Goal: Task Accomplishment & Management: Manage account settings

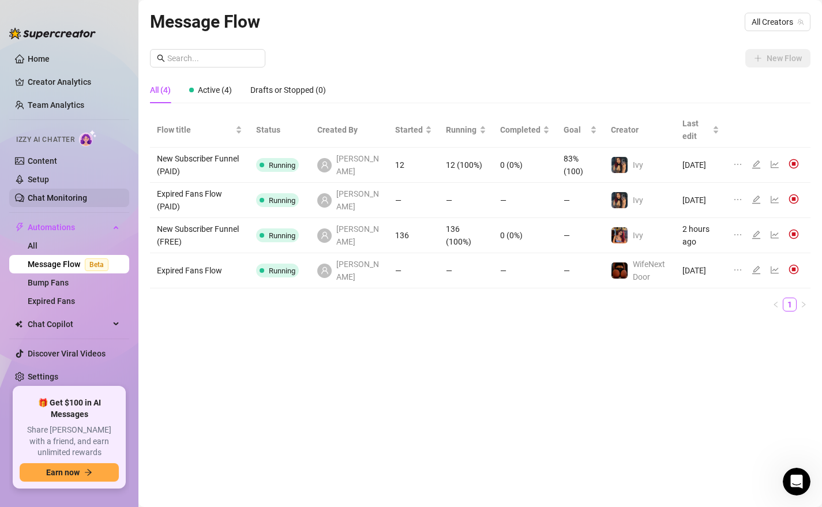
click at [69, 200] on link "Chat Monitoring" at bounding box center [57, 197] width 59 height 9
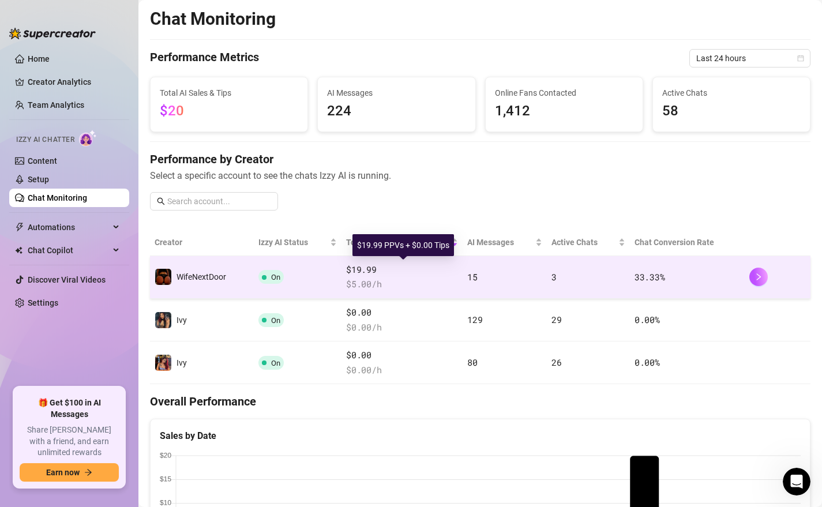
click at [455, 266] on span "$19.99" at bounding box center [402, 270] width 112 height 14
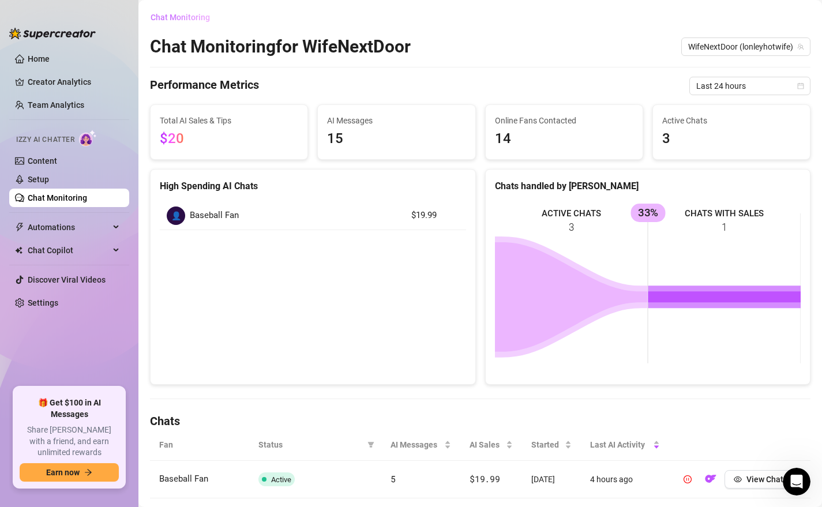
click at [173, 12] on button "Chat Monitoring" at bounding box center [184, 17] width 69 height 18
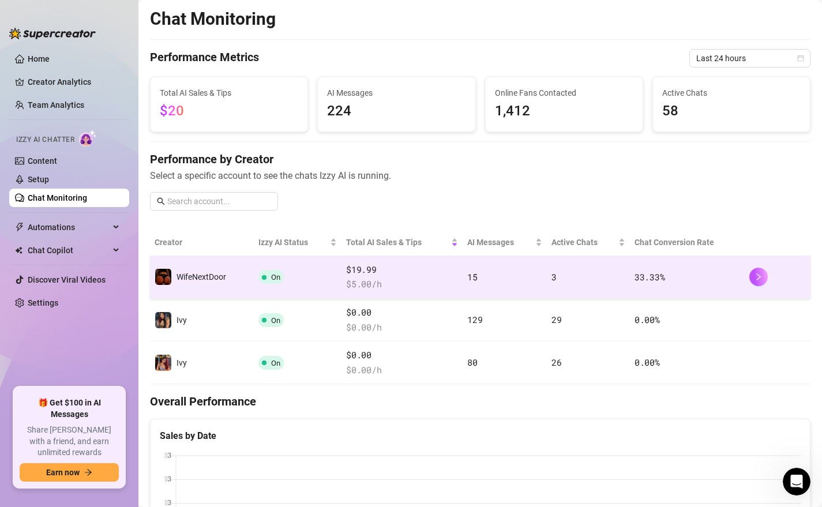
click at [614, 277] on td "3" at bounding box center [588, 277] width 83 height 43
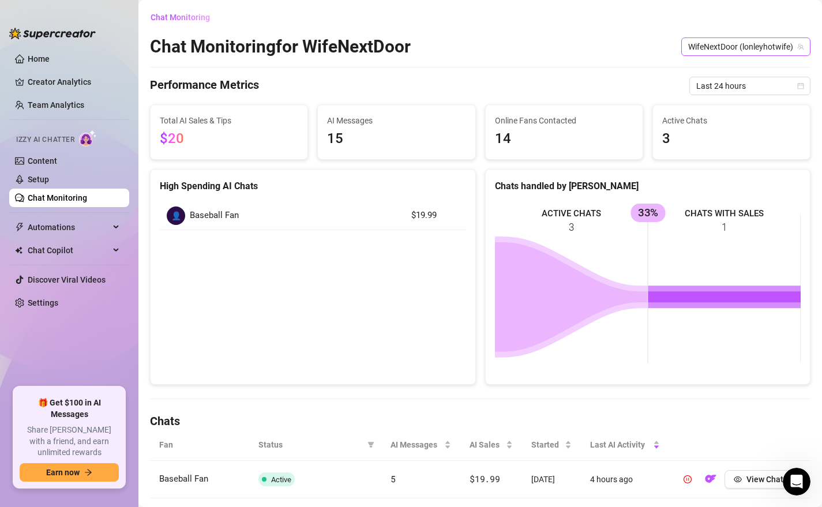
click at [733, 43] on span "WifeNextDoor (lonleyhotwife)" at bounding box center [745, 46] width 115 height 17
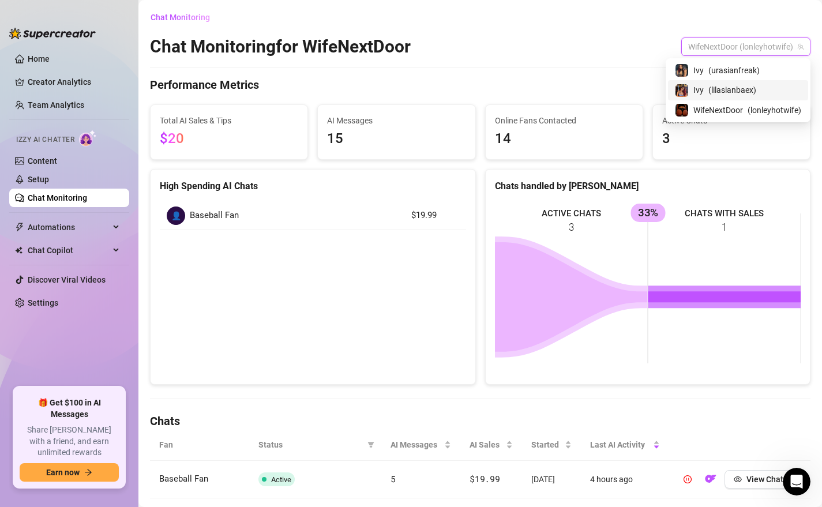
click at [733, 87] on span "( lilasianbaex )" at bounding box center [732, 90] width 48 height 13
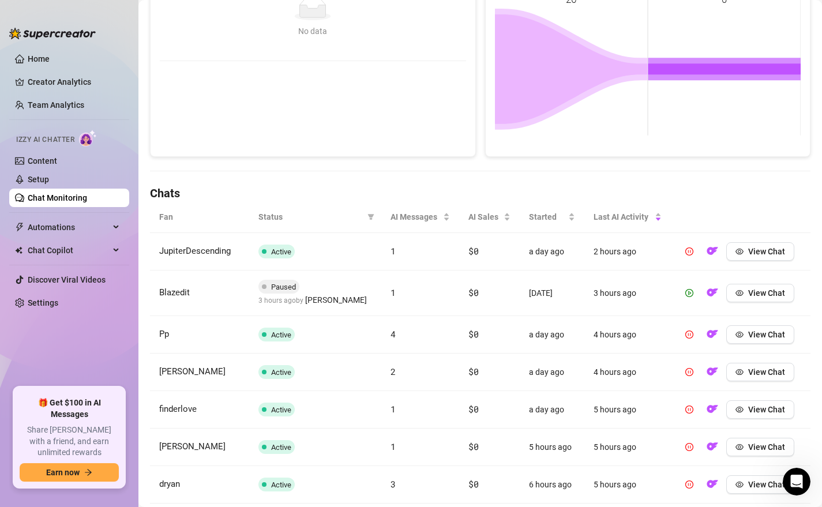
scroll to position [417, 0]
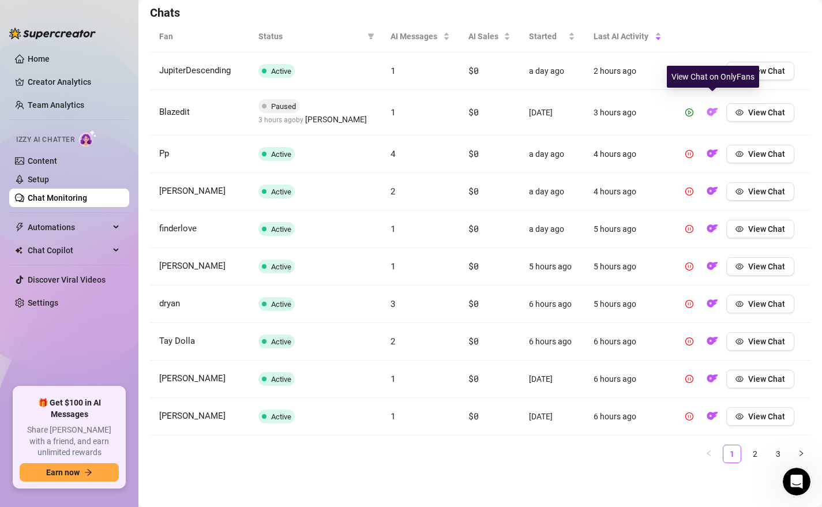
click at [714, 106] on img "button" at bounding box center [712, 112] width 12 height 12
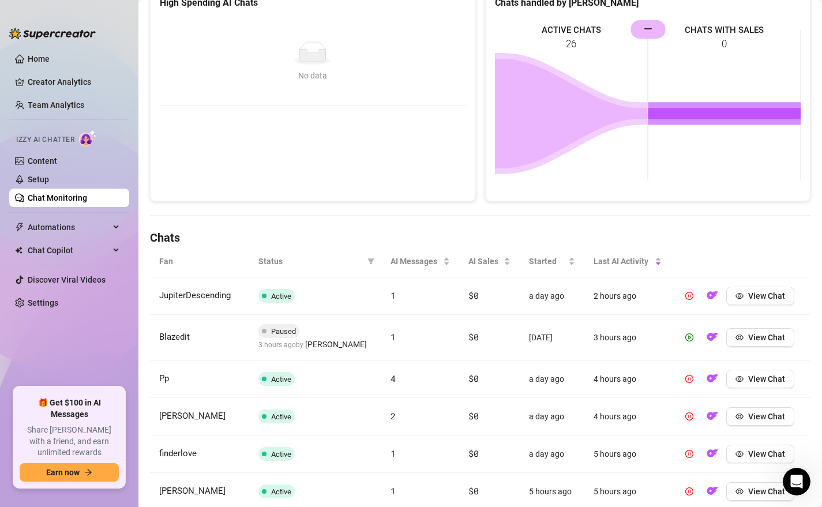
scroll to position [0, 0]
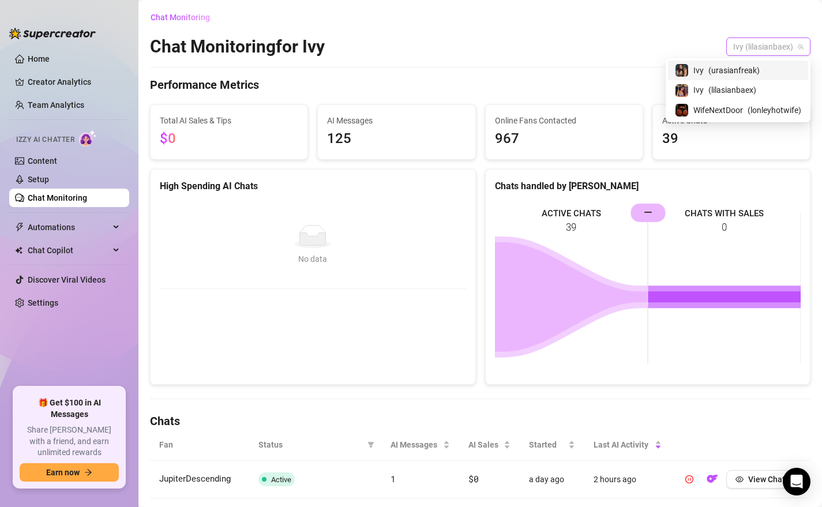
click at [754, 47] on span "Ivy (lilasianbaex)" at bounding box center [768, 46] width 70 height 17
click at [742, 69] on span "( urasianfreak )" at bounding box center [733, 70] width 51 height 13
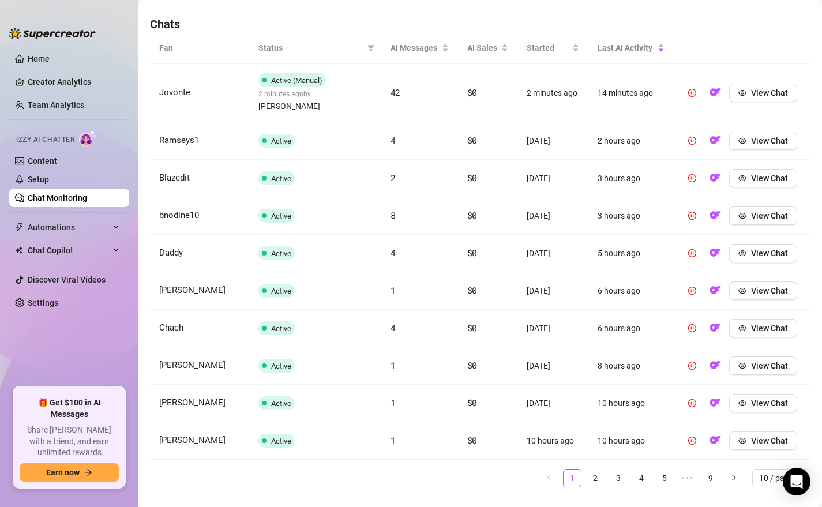
scroll to position [409, 0]
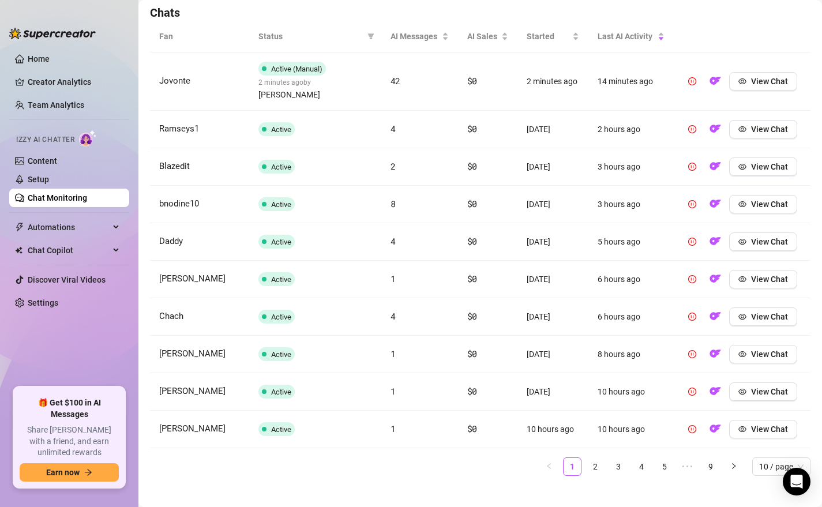
click at [777, 466] on div "Fan Status AI Messages AI Sales Started Last AI Activity Jovonte Active (Manual…" at bounding box center [480, 253] width 660 height 464
click at [776, 458] on span "10 / page" at bounding box center [781, 466] width 44 height 17
click at [775, 437] on div "100 / page" at bounding box center [781, 443] width 40 height 13
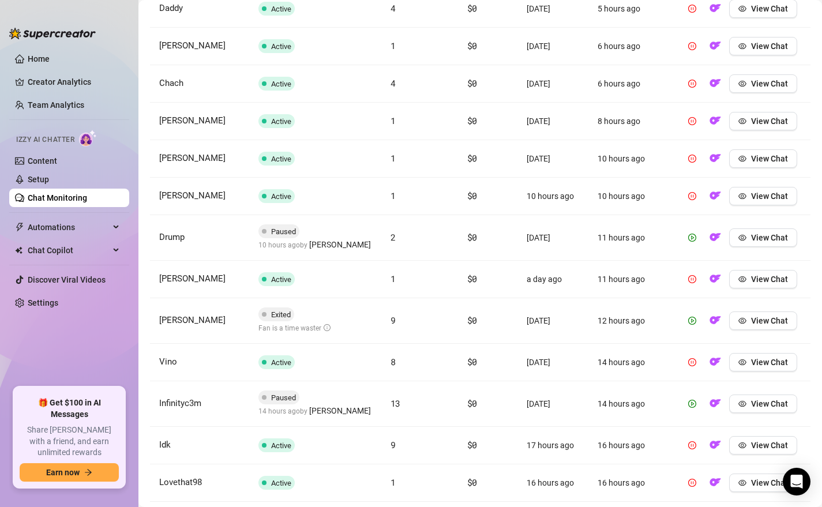
scroll to position [644, 0]
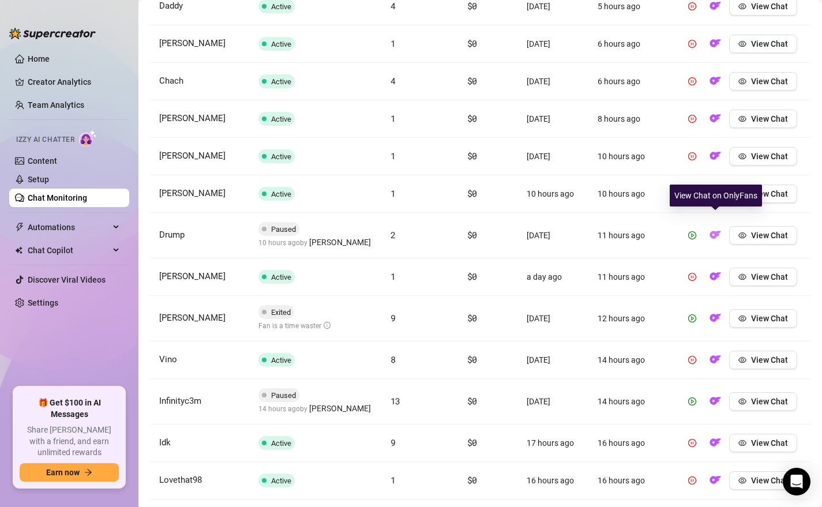
click at [712, 229] on img "button" at bounding box center [715, 235] width 12 height 12
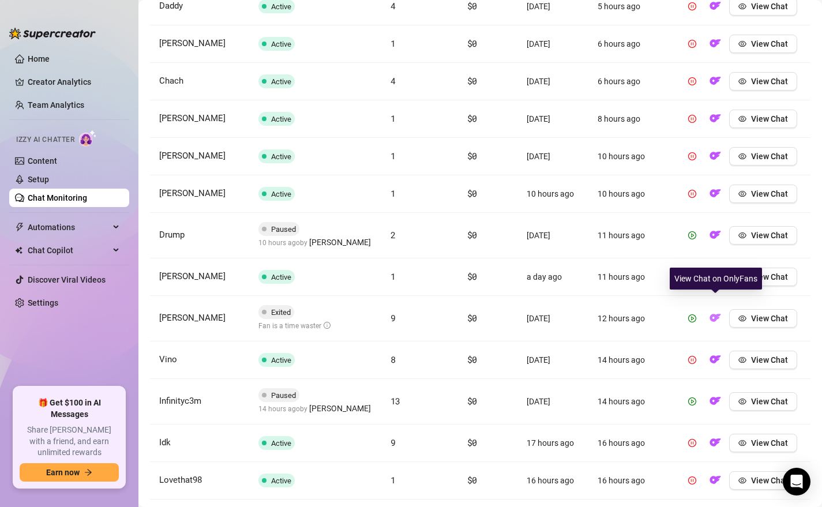
click at [718, 312] on img "button" at bounding box center [715, 318] width 12 height 12
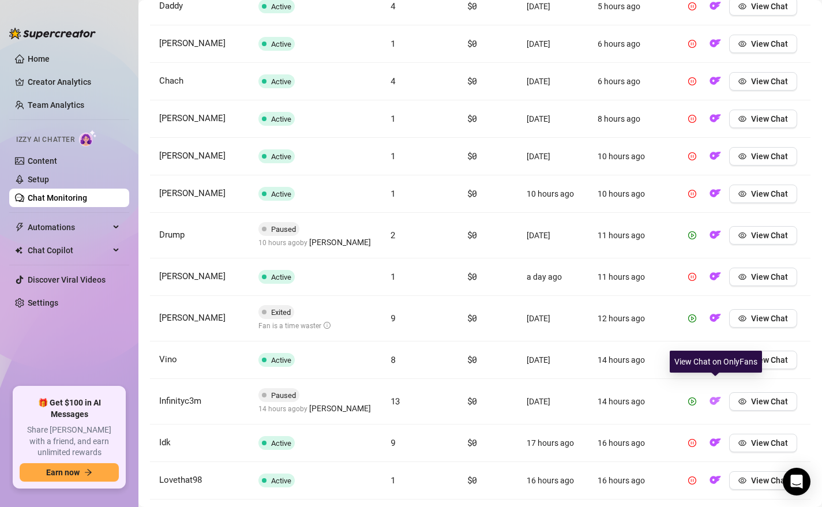
click at [716, 395] on img "button" at bounding box center [715, 401] width 12 height 12
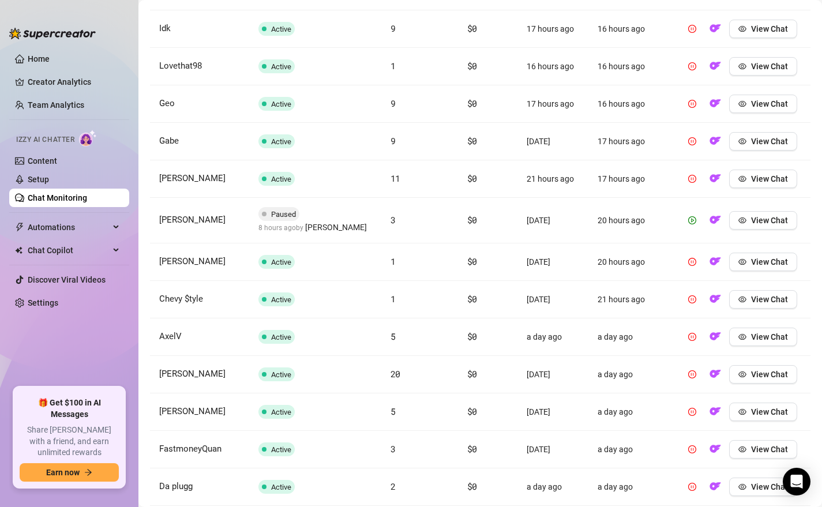
scroll to position [1063, 0]
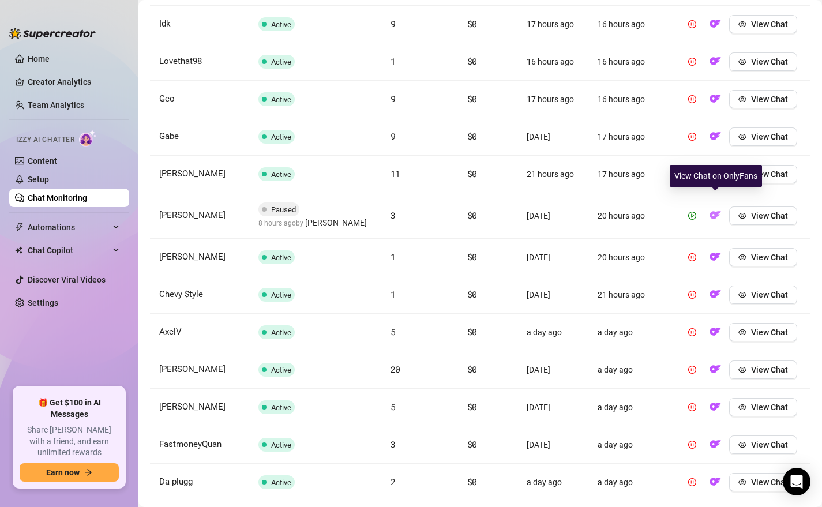
click at [717, 209] on img "button" at bounding box center [715, 215] width 12 height 12
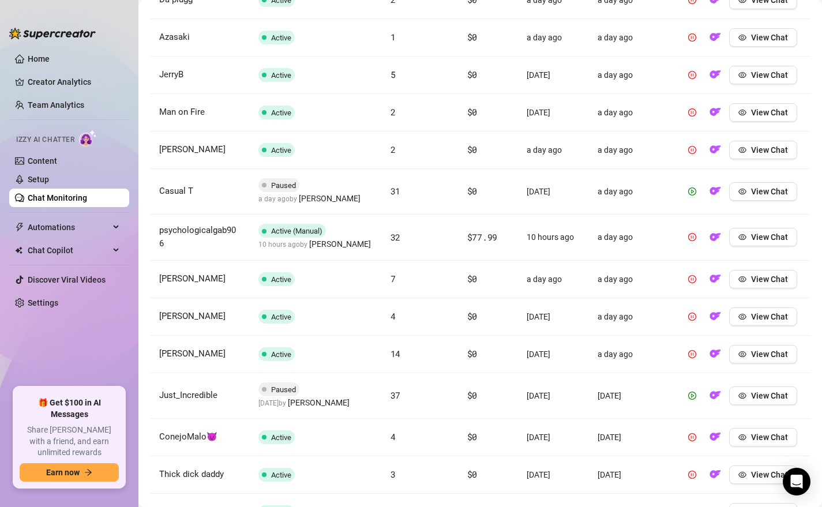
scroll to position [1545, 0]
click at [718, 185] on img "button" at bounding box center [715, 191] width 12 height 12
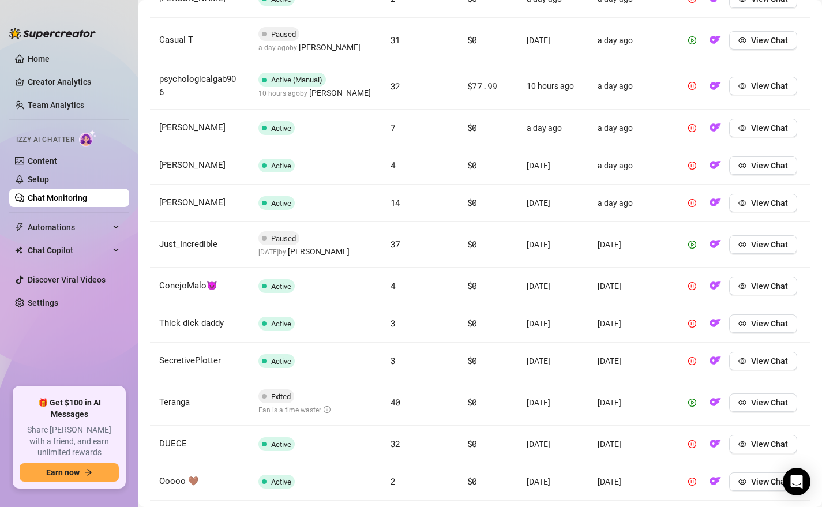
scroll to position [1698, 0]
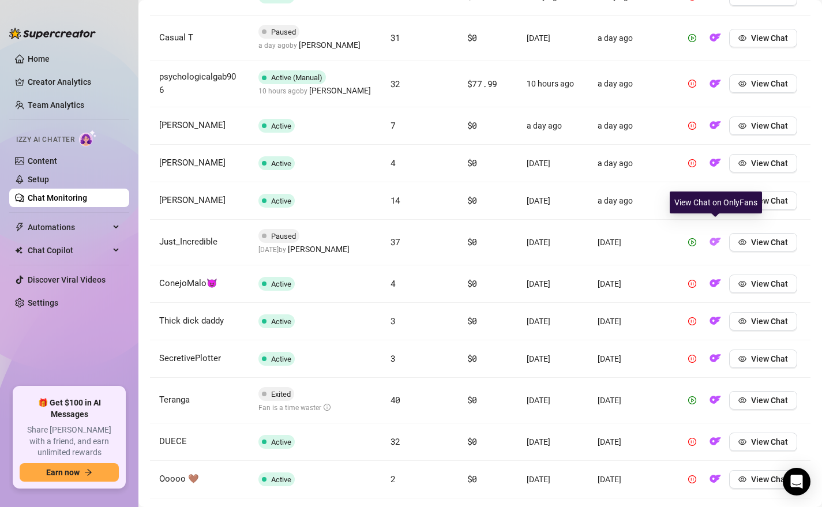
click at [712, 236] on img "button" at bounding box center [715, 242] width 12 height 12
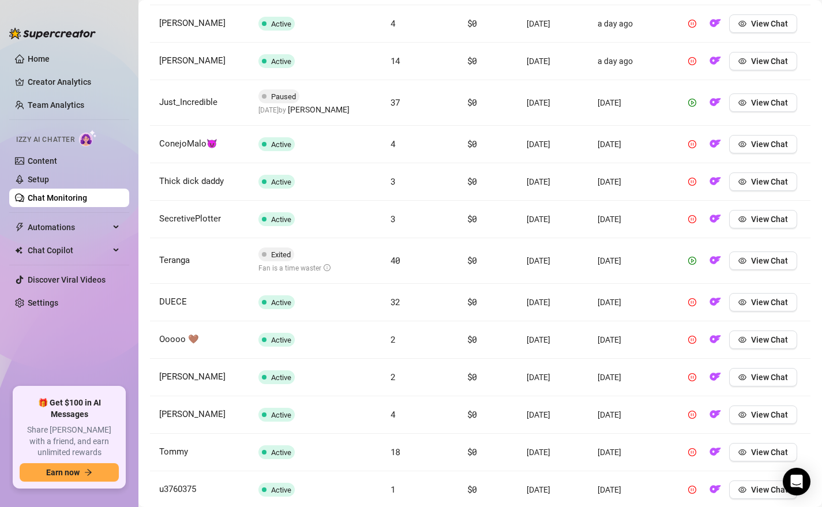
scroll to position [1841, 0]
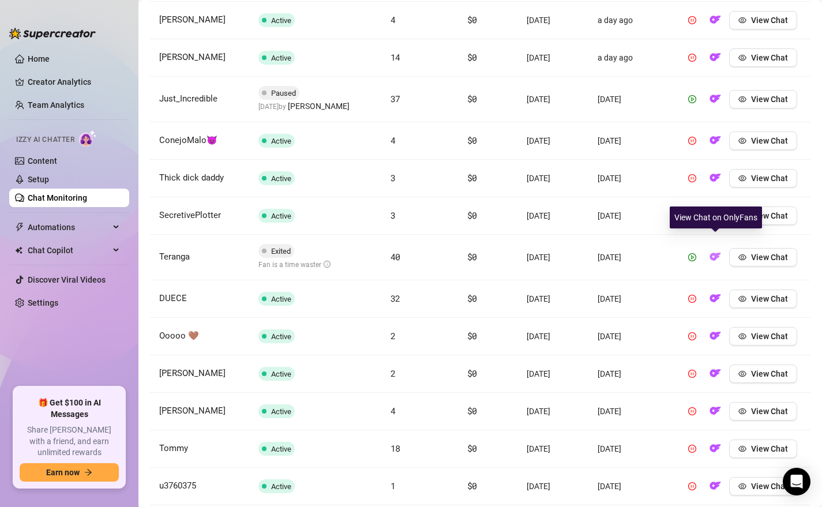
click at [714, 251] on img "button" at bounding box center [715, 257] width 12 height 12
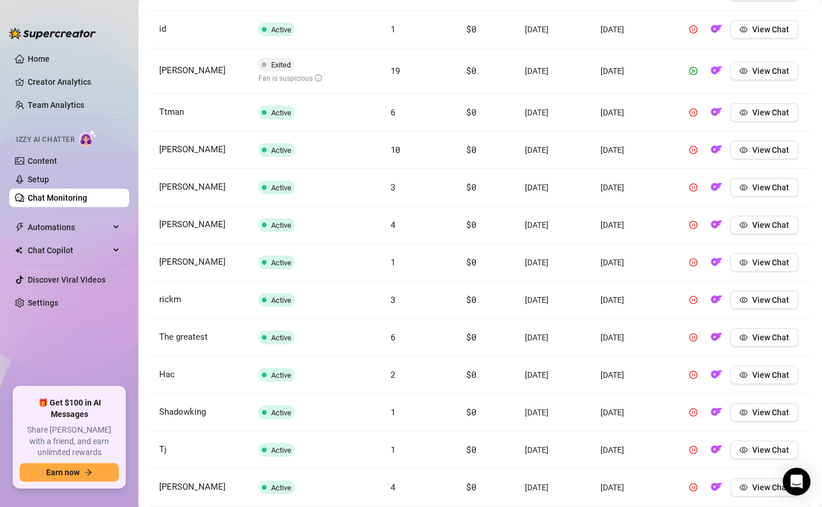
scroll to position [2457, 0]
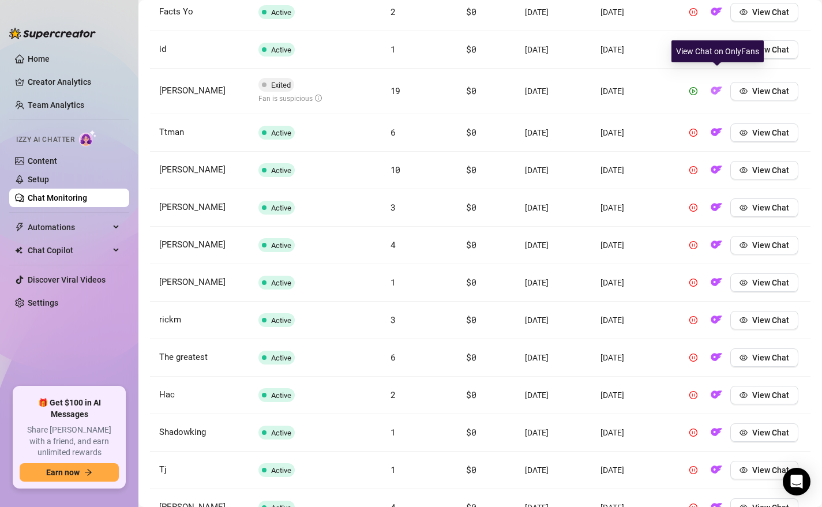
click at [721, 85] on img "button" at bounding box center [716, 91] width 12 height 12
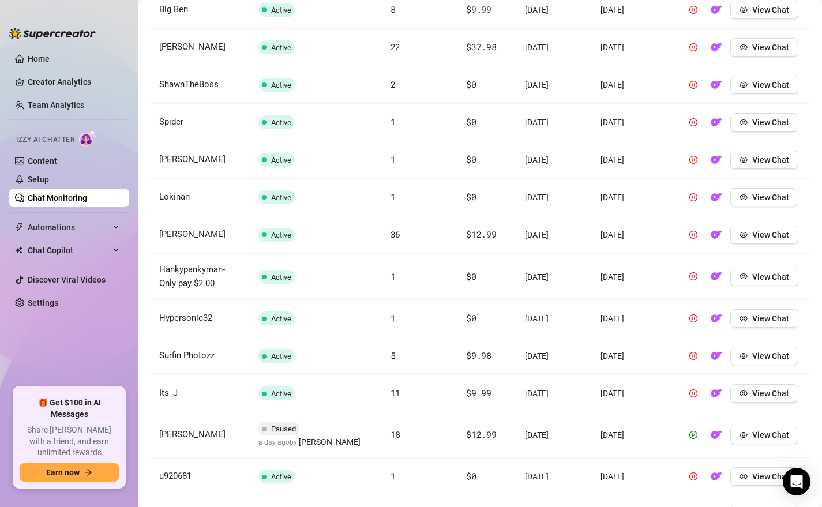
scroll to position [3460, 0]
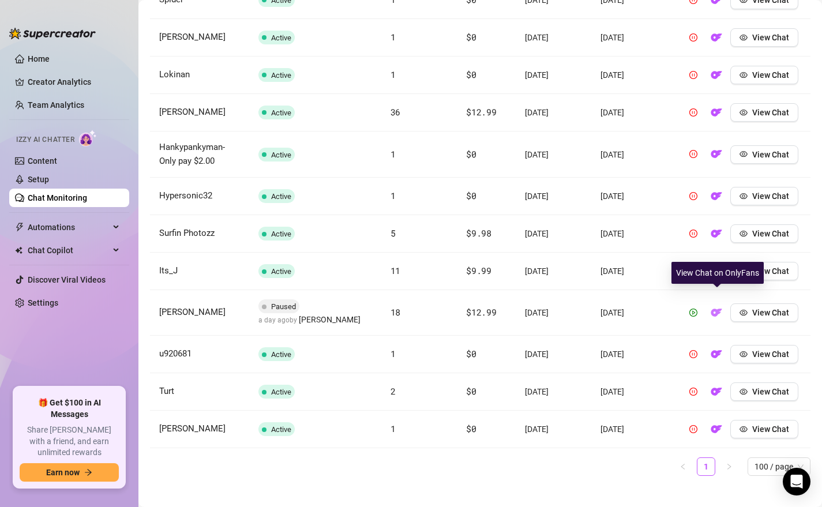
click at [718, 307] on img "button" at bounding box center [716, 313] width 12 height 12
